Goal: Task Accomplishment & Management: Manage account settings

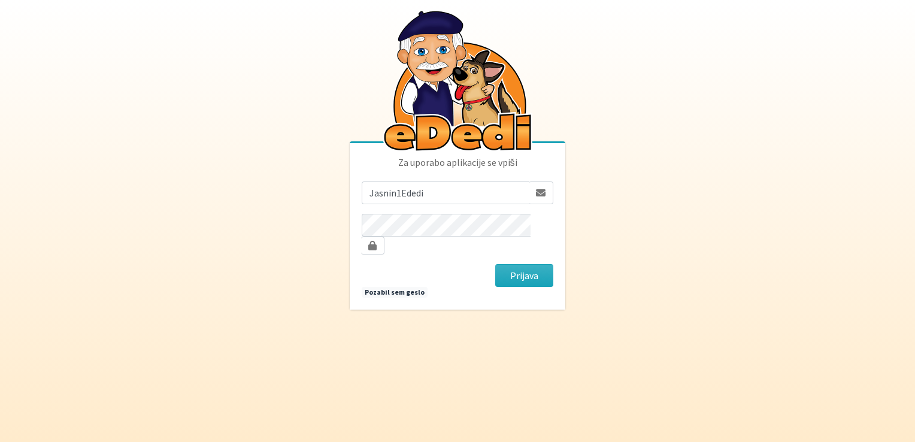
click at [495, 264] on button "Prijava" at bounding box center [524, 275] width 58 height 23
click at [513, 268] on button "Prijava" at bounding box center [524, 275] width 58 height 23
drag, startPoint x: 436, startPoint y: 202, endPoint x: 344, endPoint y: 205, distance: 91.7
click at [344, 205] on body "Za uporabo aplikacije se vpiši Jasnin1Ededi Prijava Pozabil sem geslo" at bounding box center [457, 221] width 915 height 442
click at [461, 202] on input "sporar4" at bounding box center [446, 193] width 168 height 23
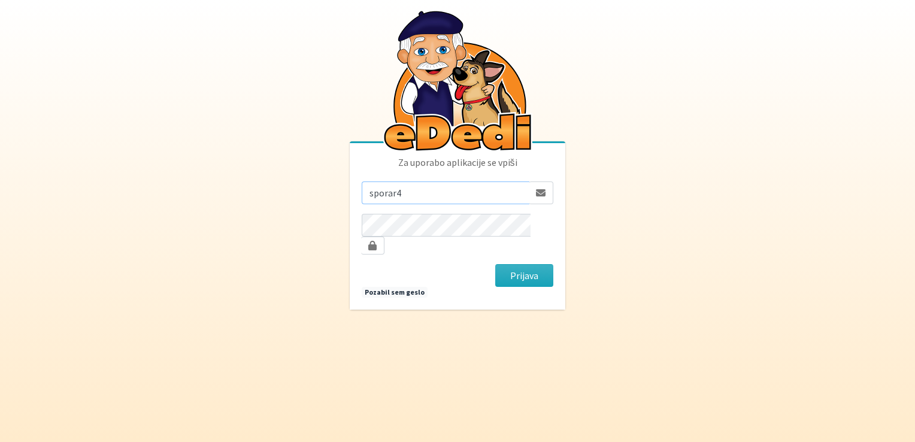
type input "sporar4@siol.net"
click at [495, 264] on button "Prijava" at bounding box center [524, 275] width 58 height 23
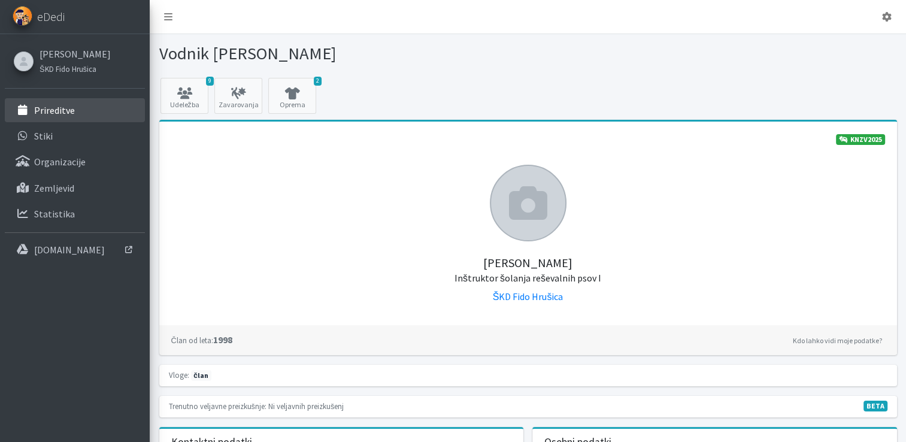
click at [54, 109] on p "Prireditve" at bounding box center [54, 110] width 41 height 12
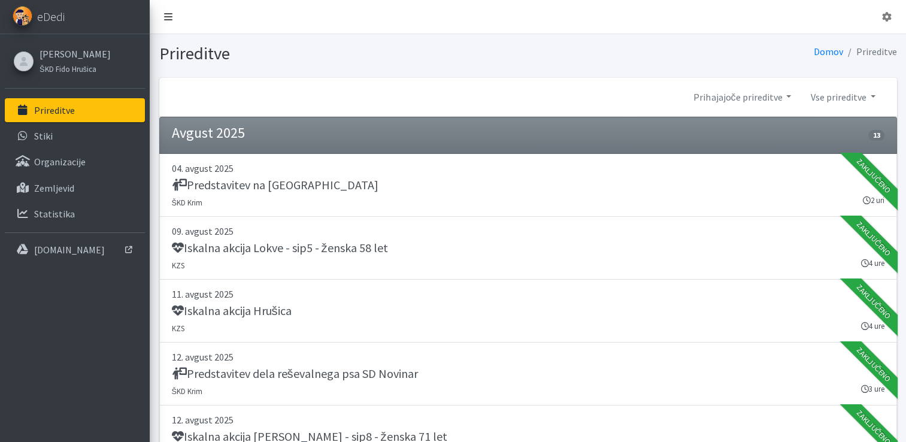
click at [170, 18] on icon at bounding box center [168, 17] width 8 height 10
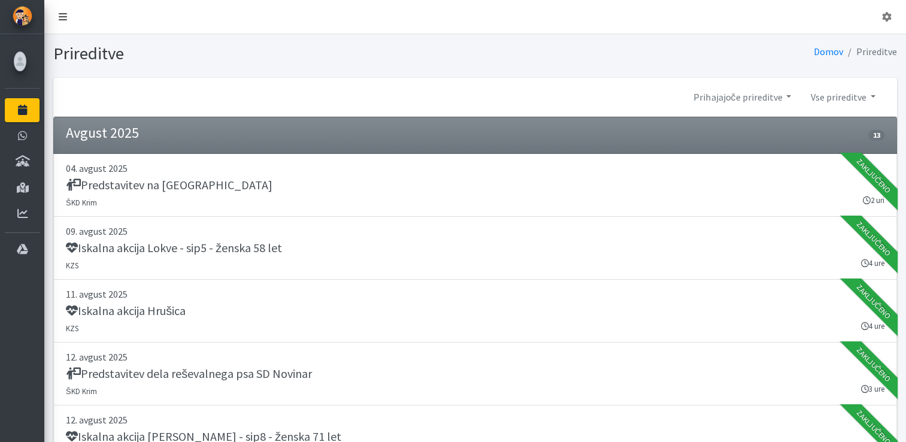
click at [62, 21] on icon at bounding box center [63, 17] width 8 height 10
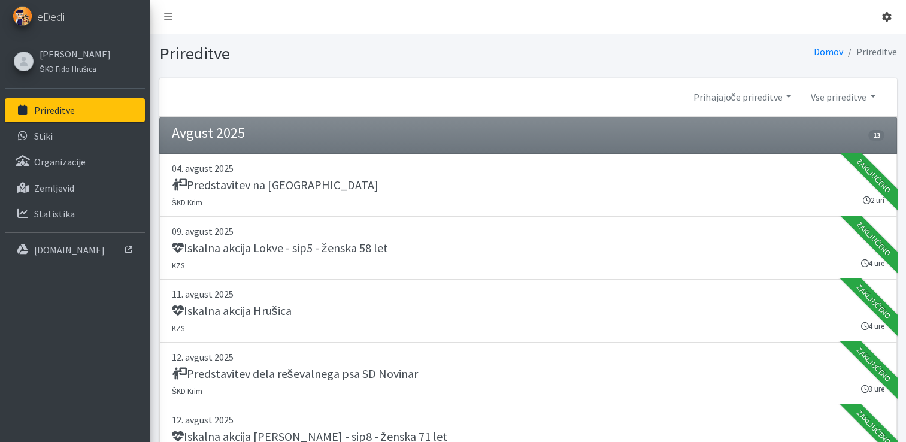
click at [888, 16] on icon at bounding box center [887, 17] width 10 height 10
click at [885, 19] on icon at bounding box center [887, 17] width 10 height 10
click at [831, 54] on link "Domov" at bounding box center [828, 52] width 29 height 12
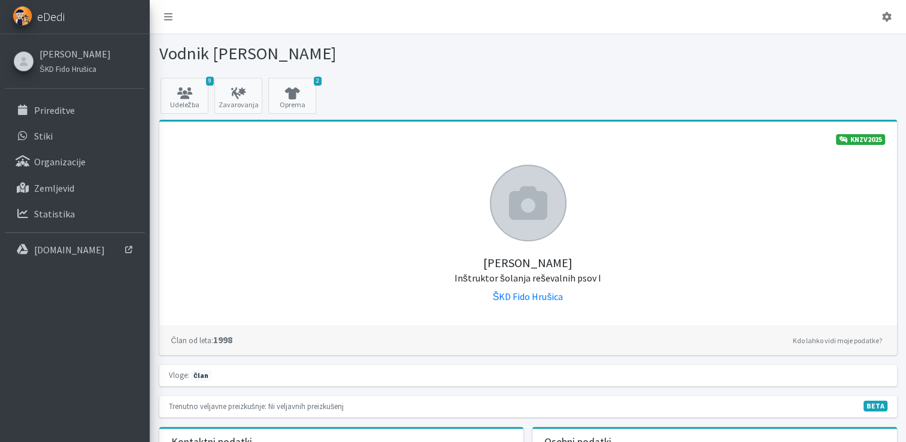
click at [55, 17] on span "eDedi" at bounding box center [51, 17] width 28 height 18
click at [170, 14] on icon at bounding box center [168, 17] width 8 height 10
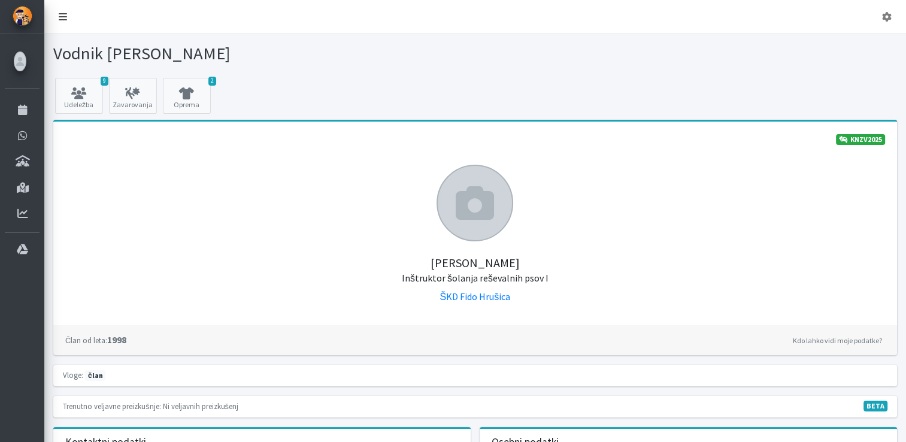
click at [61, 18] on icon at bounding box center [63, 17] width 8 height 10
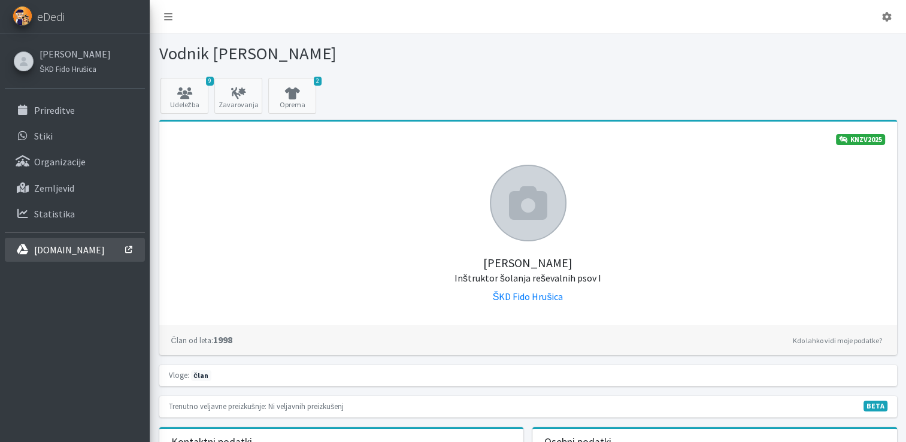
click at [52, 250] on p "[DOMAIN_NAME]" at bounding box center [69, 250] width 71 height 12
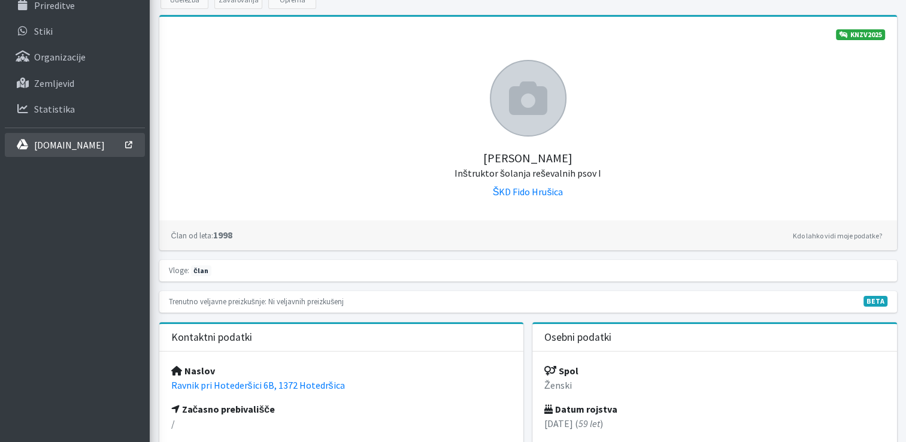
scroll to position [120, 0]
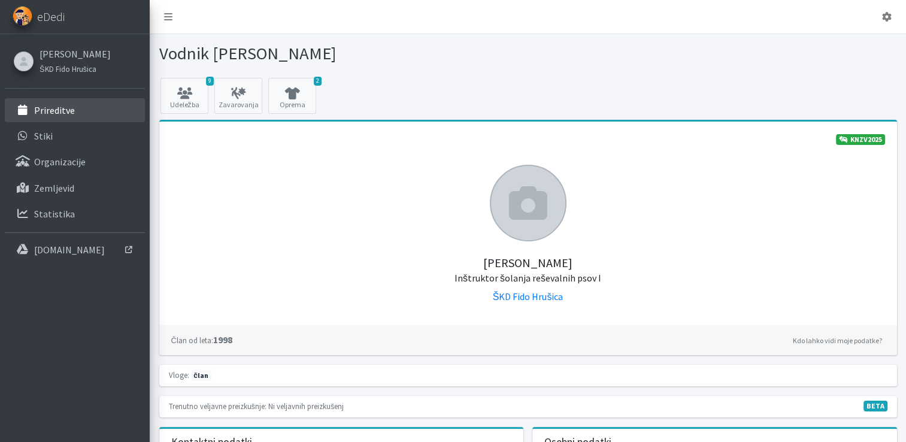
click at [59, 110] on p "Prireditve" at bounding box center [54, 110] width 41 height 12
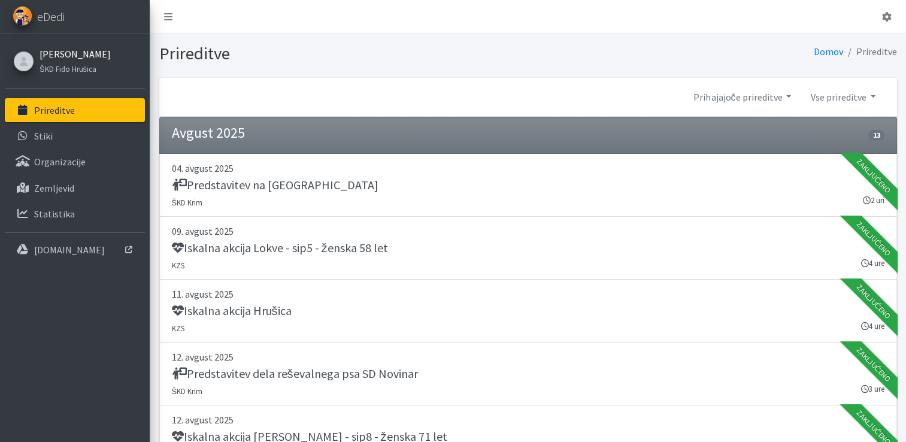
click at [72, 55] on link "[PERSON_NAME]" at bounding box center [75, 54] width 71 height 14
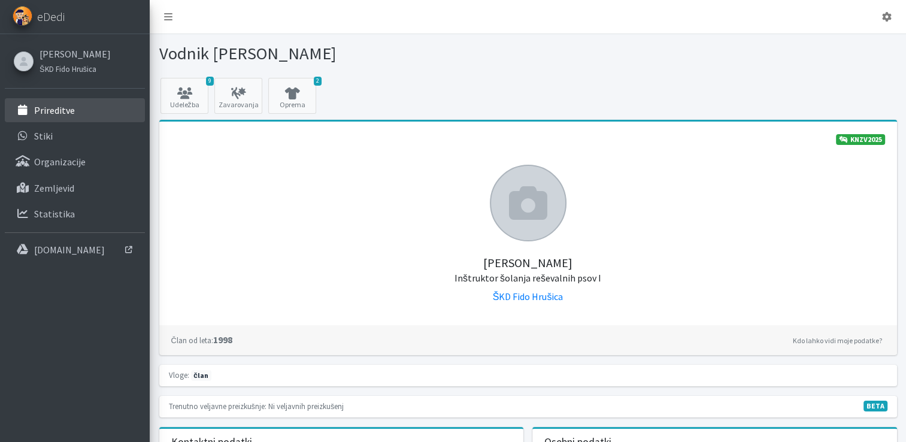
click at [65, 105] on p "Prireditve" at bounding box center [54, 110] width 41 height 12
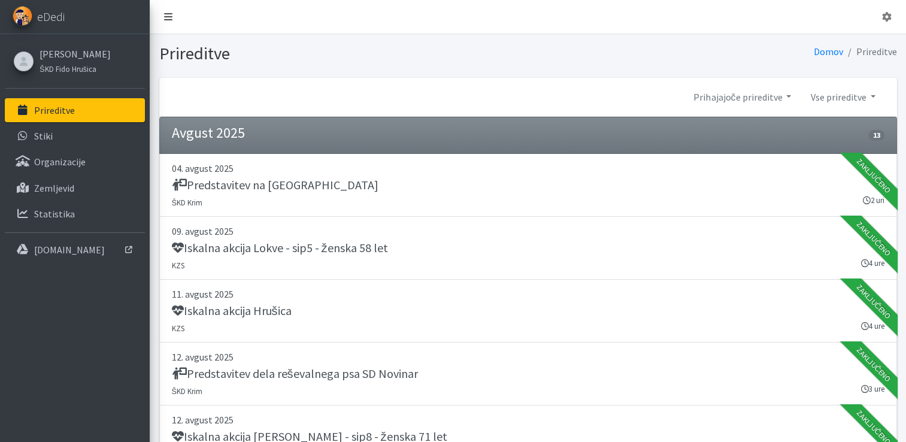
click at [169, 17] on icon at bounding box center [168, 17] width 8 height 10
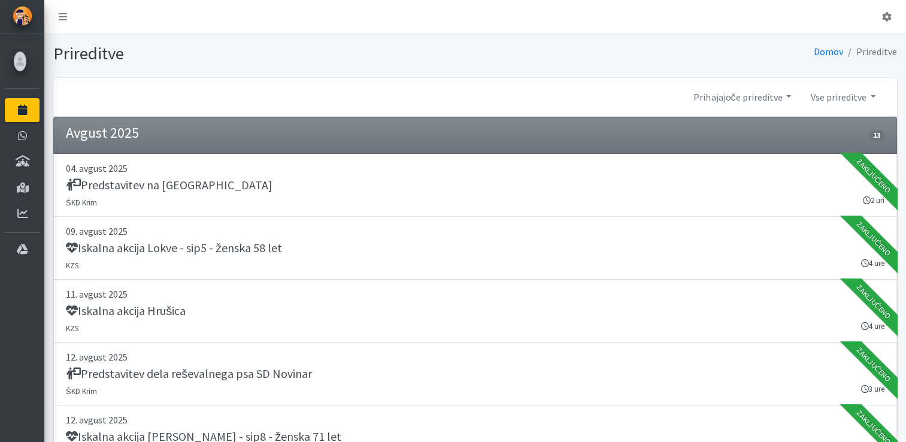
click at [220, 63] on h1 "Prireditve" at bounding box center [262, 53] width 418 height 21
click at [65, 20] on icon at bounding box center [63, 17] width 8 height 10
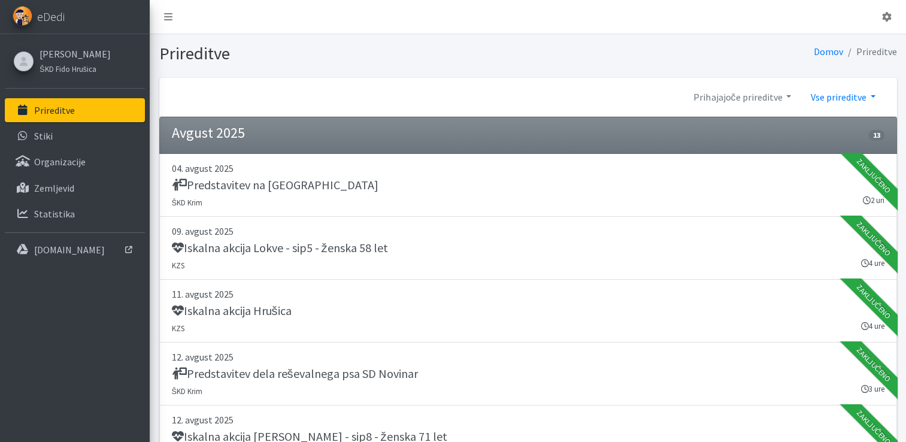
click at [872, 95] on link "Vse prireditve" at bounding box center [843, 97] width 84 height 24
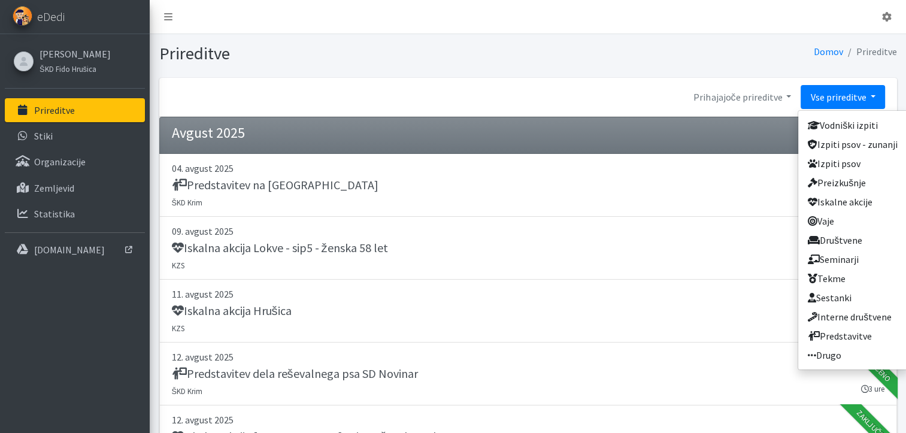
click at [872, 95] on link "Vse prireditve" at bounding box center [843, 97] width 84 height 24
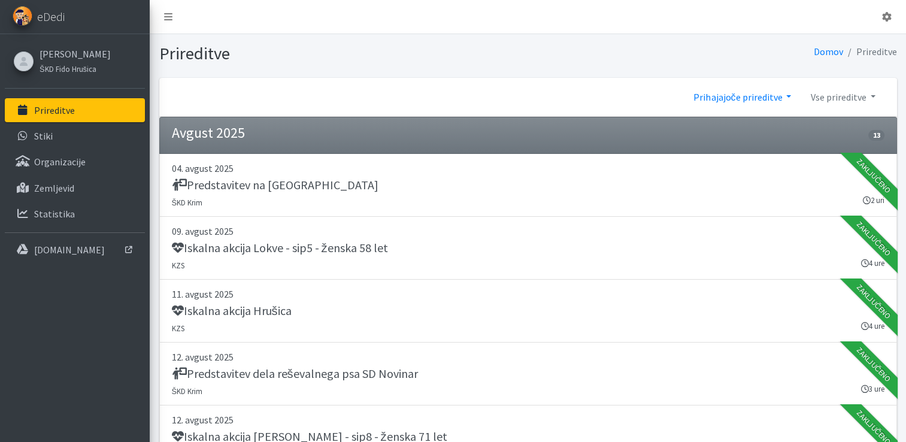
click at [790, 96] on link "Prihajajoče prireditve" at bounding box center [742, 97] width 117 height 24
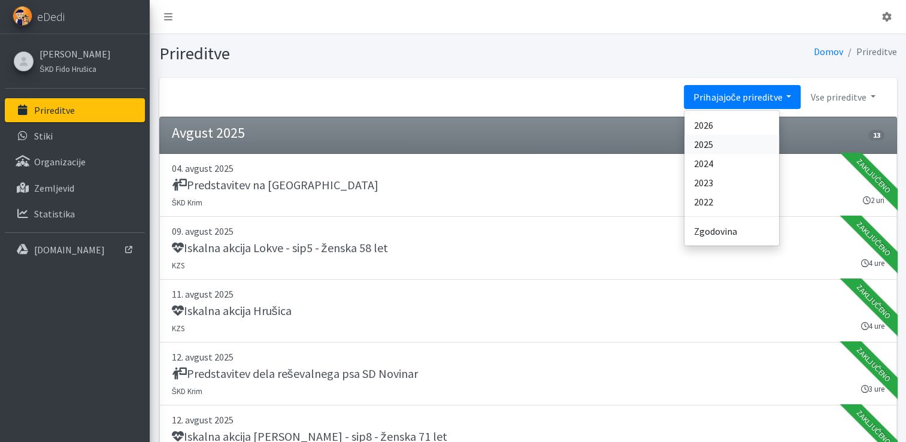
click at [705, 140] on link "2025" at bounding box center [732, 144] width 95 height 19
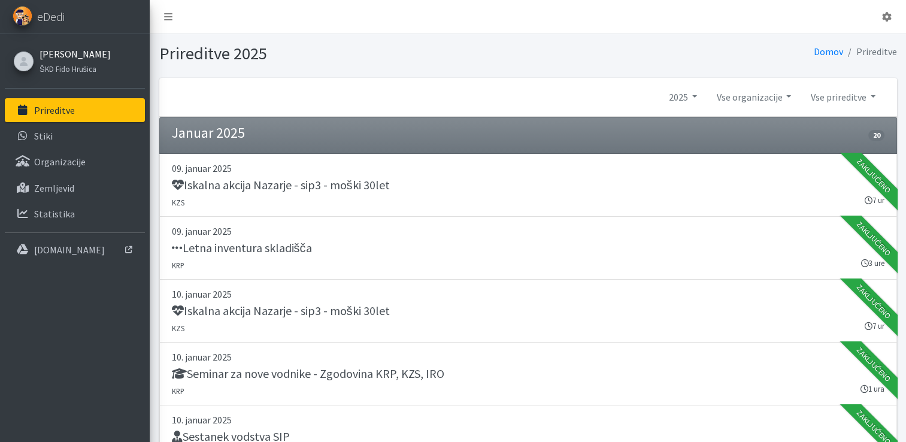
click at [75, 53] on link "[PERSON_NAME]" at bounding box center [75, 54] width 71 height 14
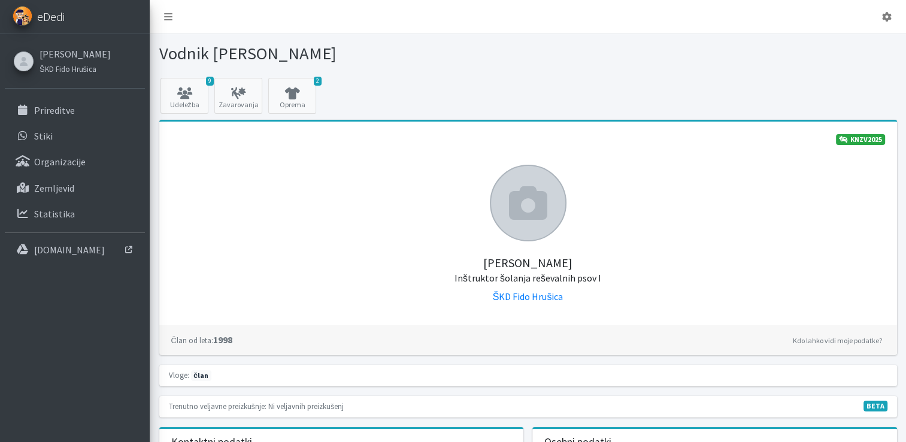
click at [46, 19] on span "eDedi" at bounding box center [51, 17] width 28 height 18
click at [61, 109] on p "Prireditve" at bounding box center [54, 110] width 41 height 12
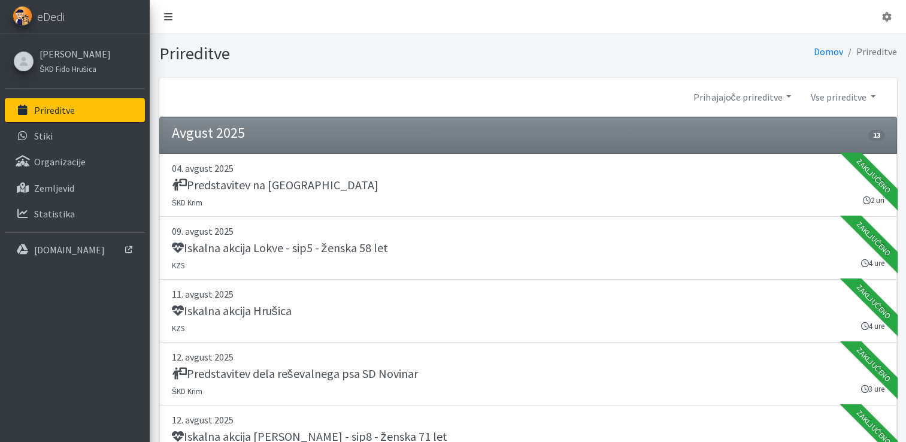
click at [170, 18] on icon at bounding box center [168, 17] width 8 height 10
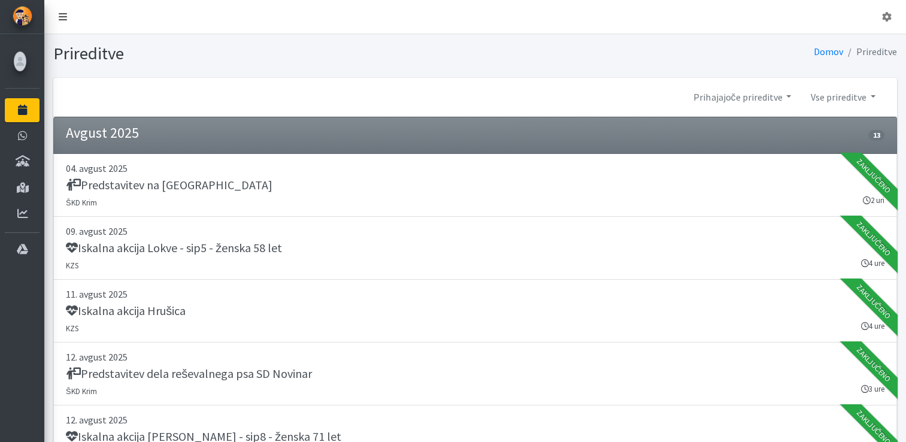
click at [59, 16] on icon at bounding box center [63, 17] width 8 height 10
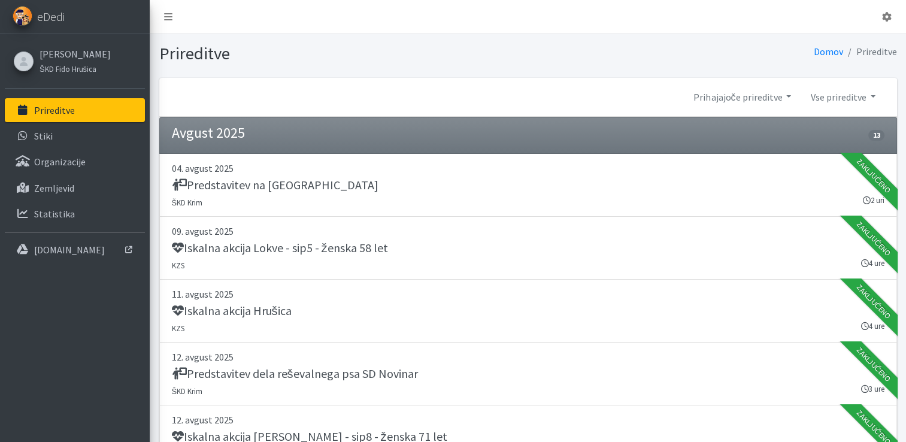
click at [869, 53] on li "Prireditve" at bounding box center [871, 51] width 54 height 17
click at [885, 14] on icon at bounding box center [887, 17] width 10 height 10
click at [884, 16] on icon at bounding box center [887, 17] width 10 height 10
click at [885, 16] on icon at bounding box center [887, 17] width 10 height 10
click at [844, 44] on link "Odjavi se" at bounding box center [853, 44] width 95 height 19
